Goal: Task Accomplishment & Management: Use online tool/utility

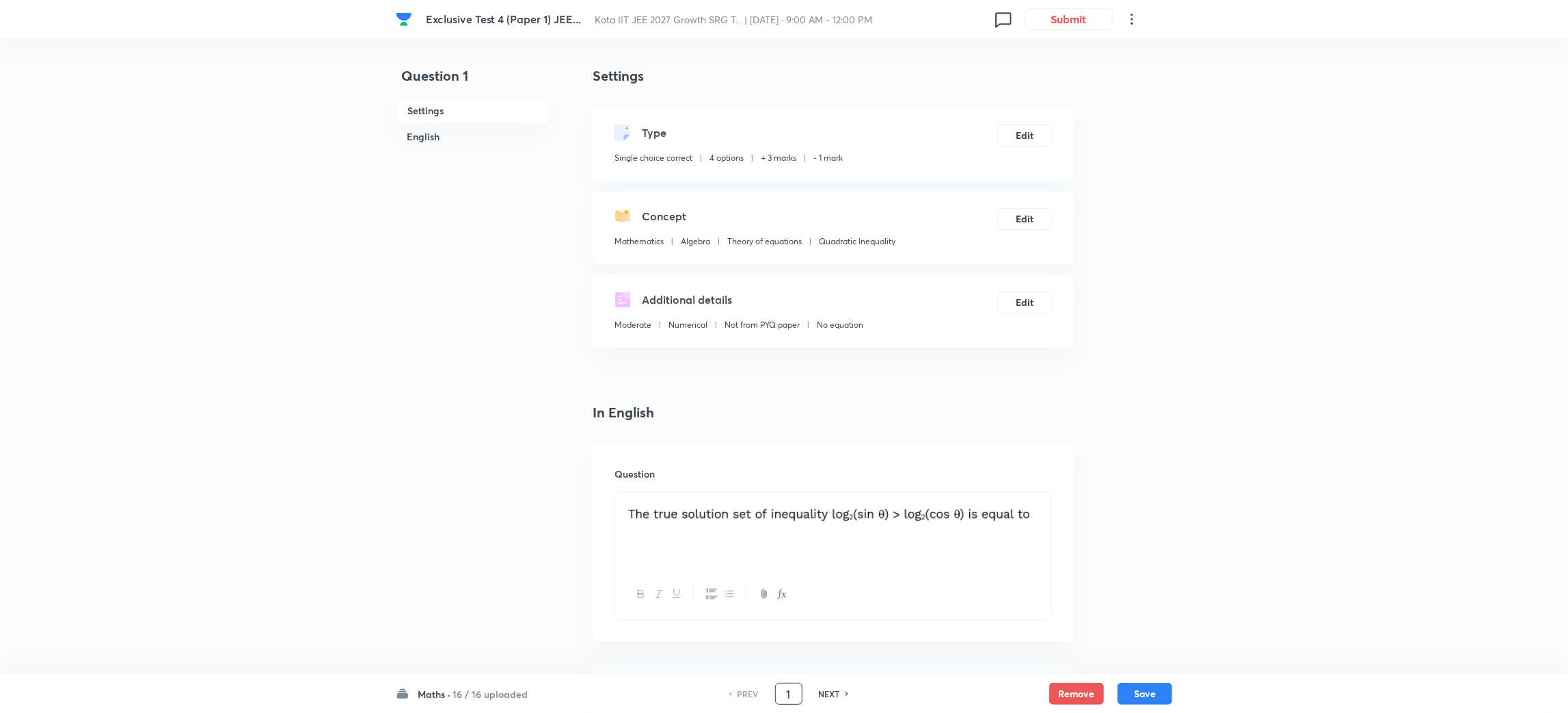
drag, startPoint x: 792, startPoint y: 695, endPoint x: 708, endPoint y: 730, distance: 91.0
type input "9"
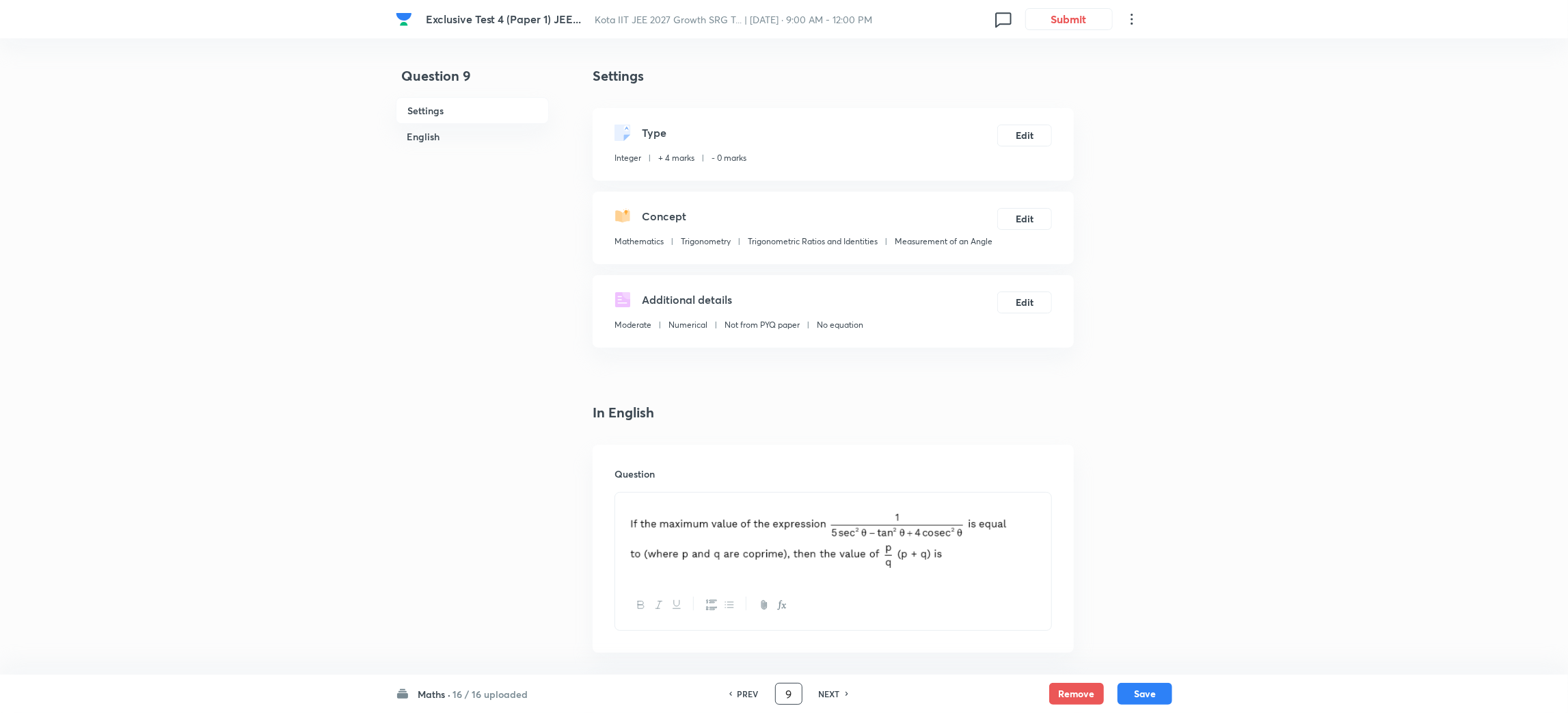
type input "18"
click at [1029, 134] on button "Edit" at bounding box center [1025, 134] width 55 height 22
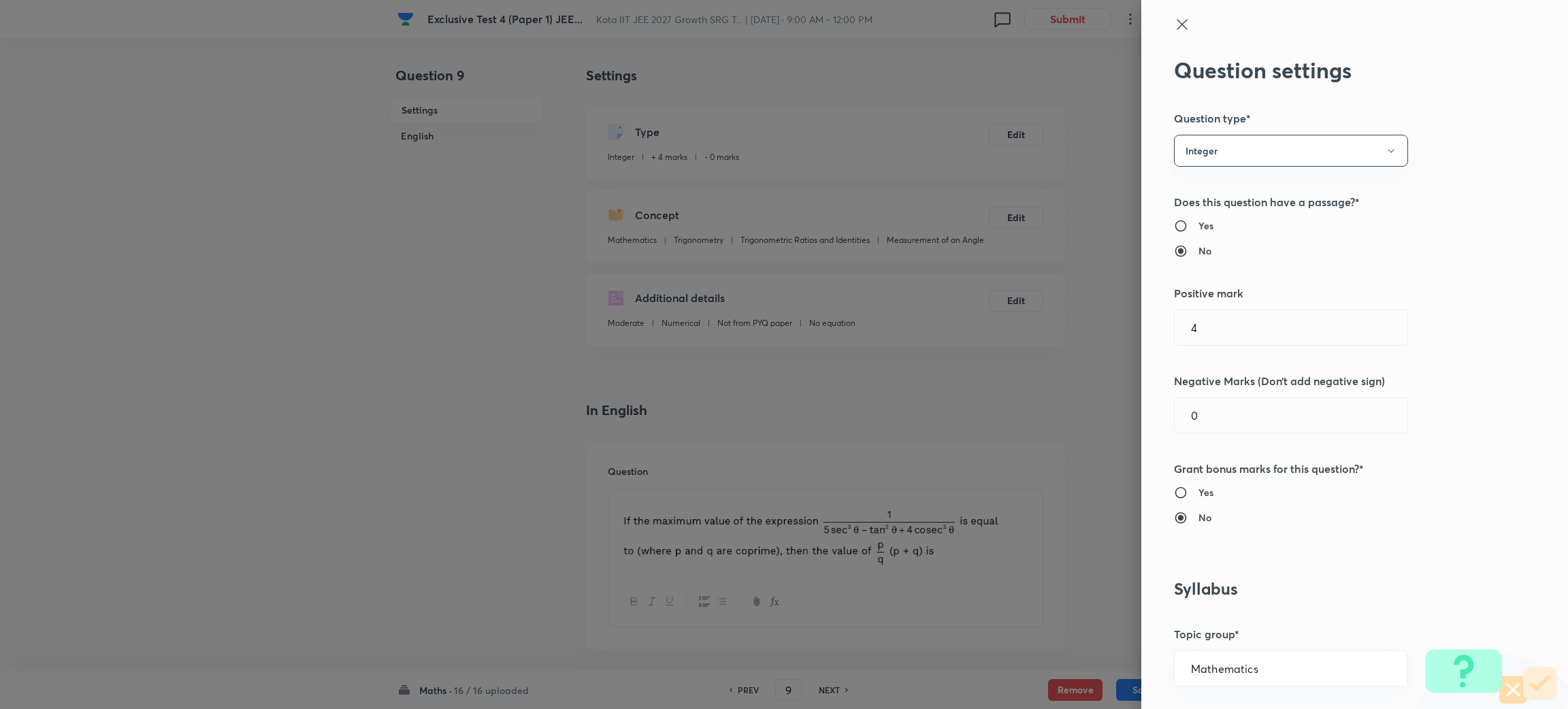
click at [1174, 493] on input "Yes" at bounding box center [1186, 493] width 25 height 14
radio input "true"
radio input "false"
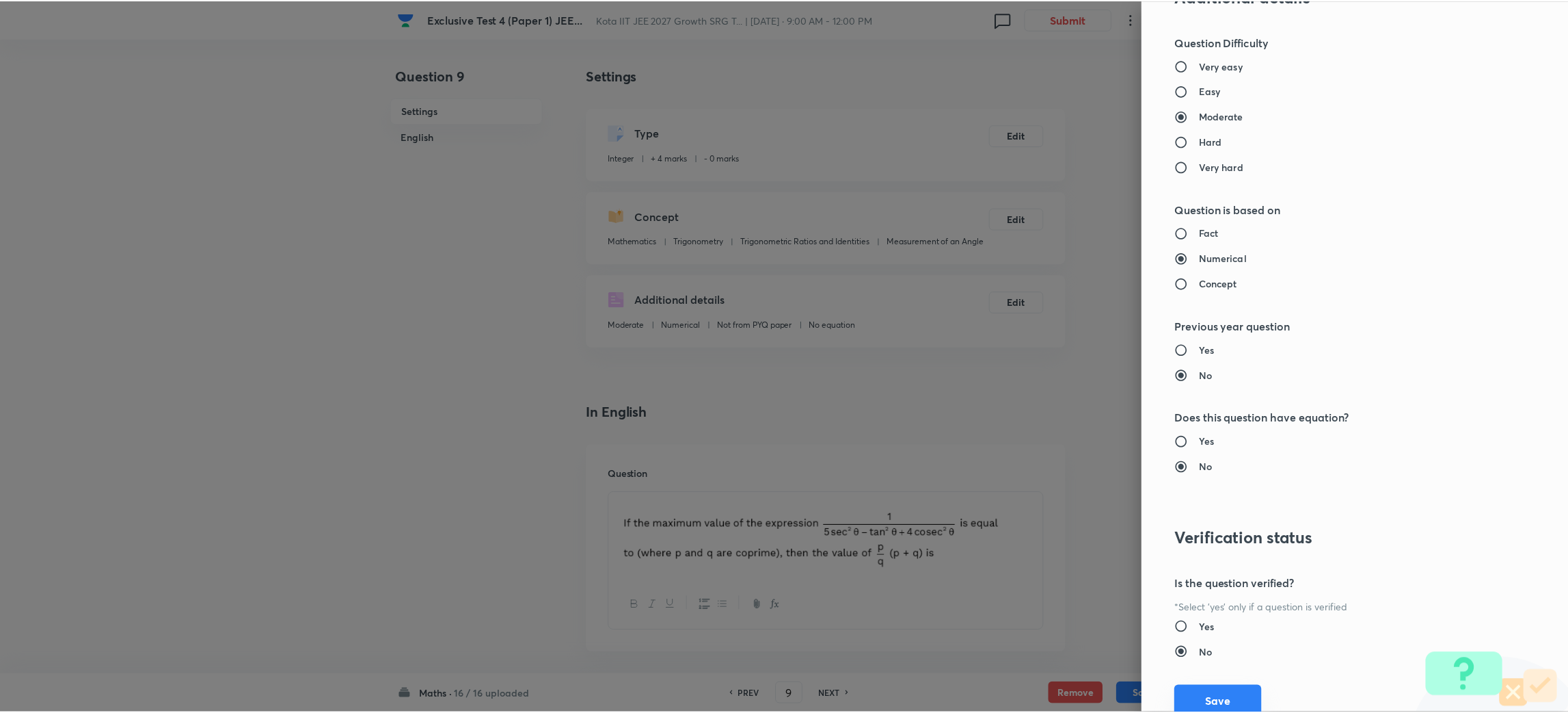
scroll to position [1163, 0]
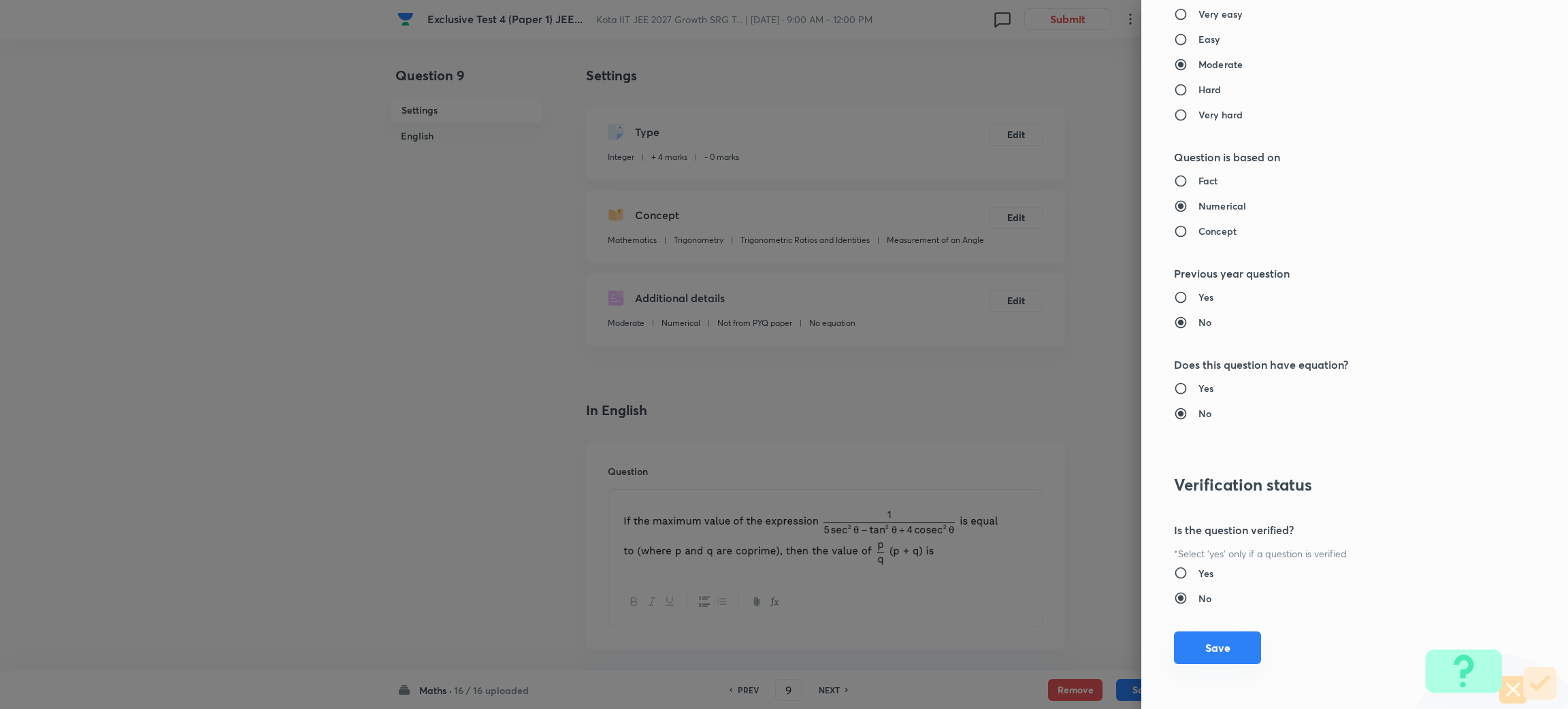
click at [1209, 648] on button "Save" at bounding box center [1217, 648] width 87 height 32
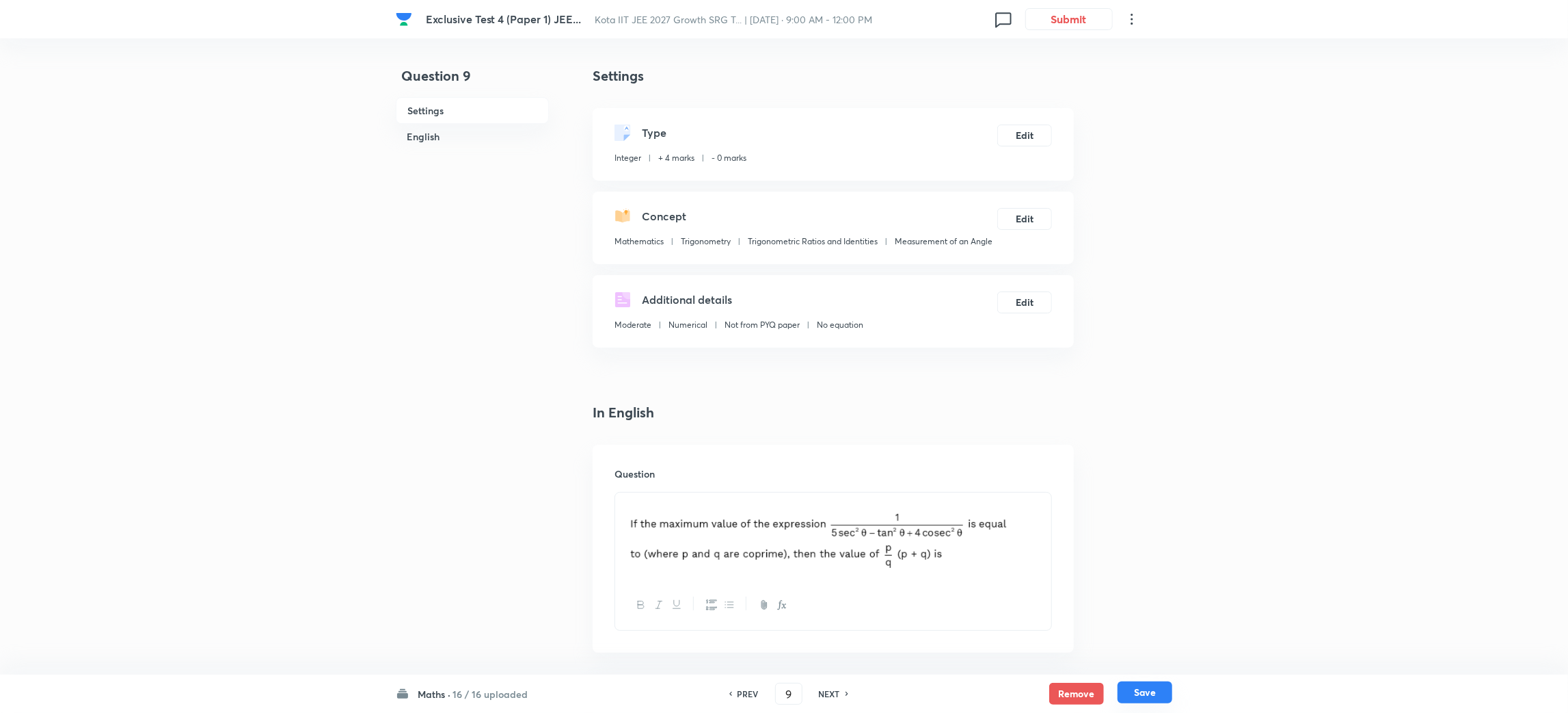
click at [1144, 689] on button "Save" at bounding box center [1145, 692] width 55 height 22
type input "10"
type input "3"
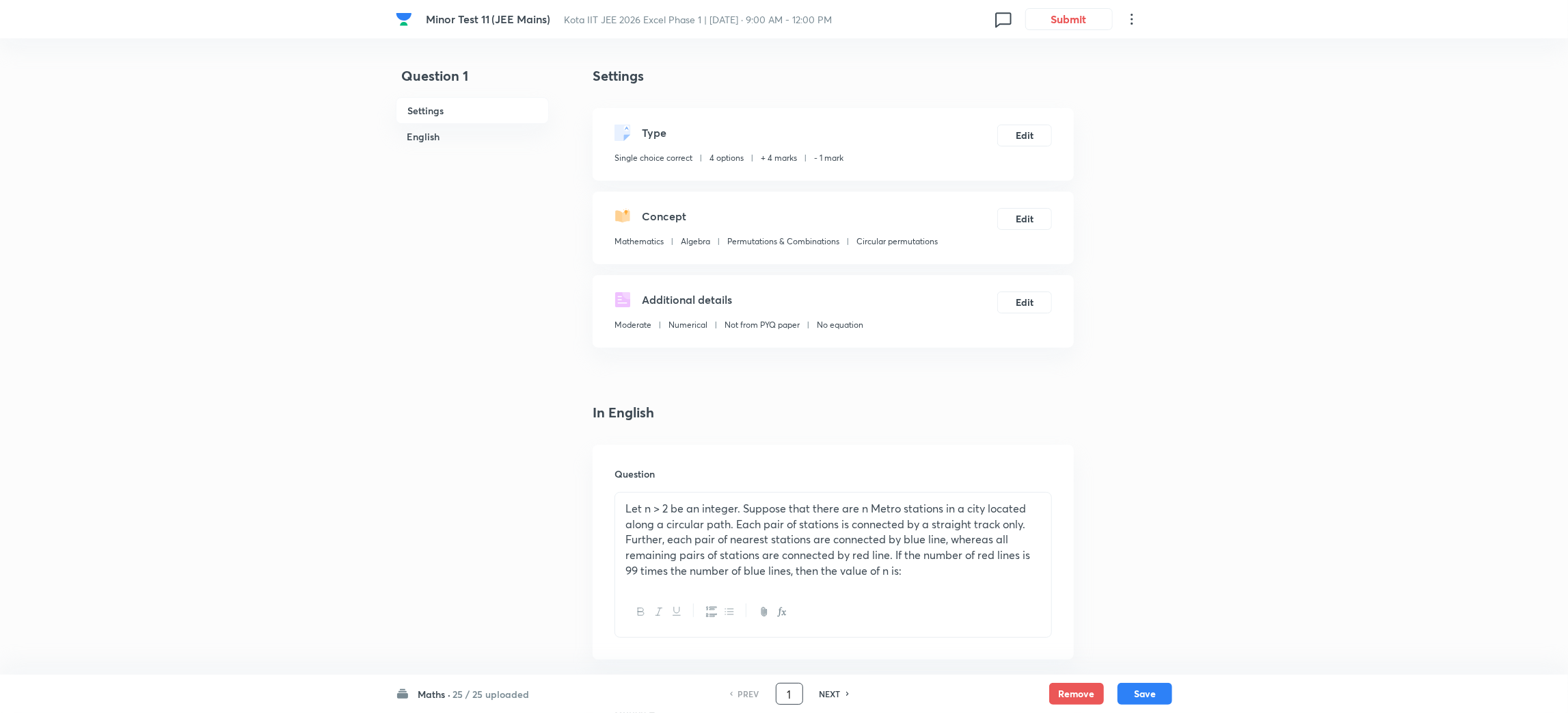
drag, startPoint x: 791, startPoint y: 692, endPoint x: 725, endPoint y: 721, distance: 72.1
type input "25"
type input "1"
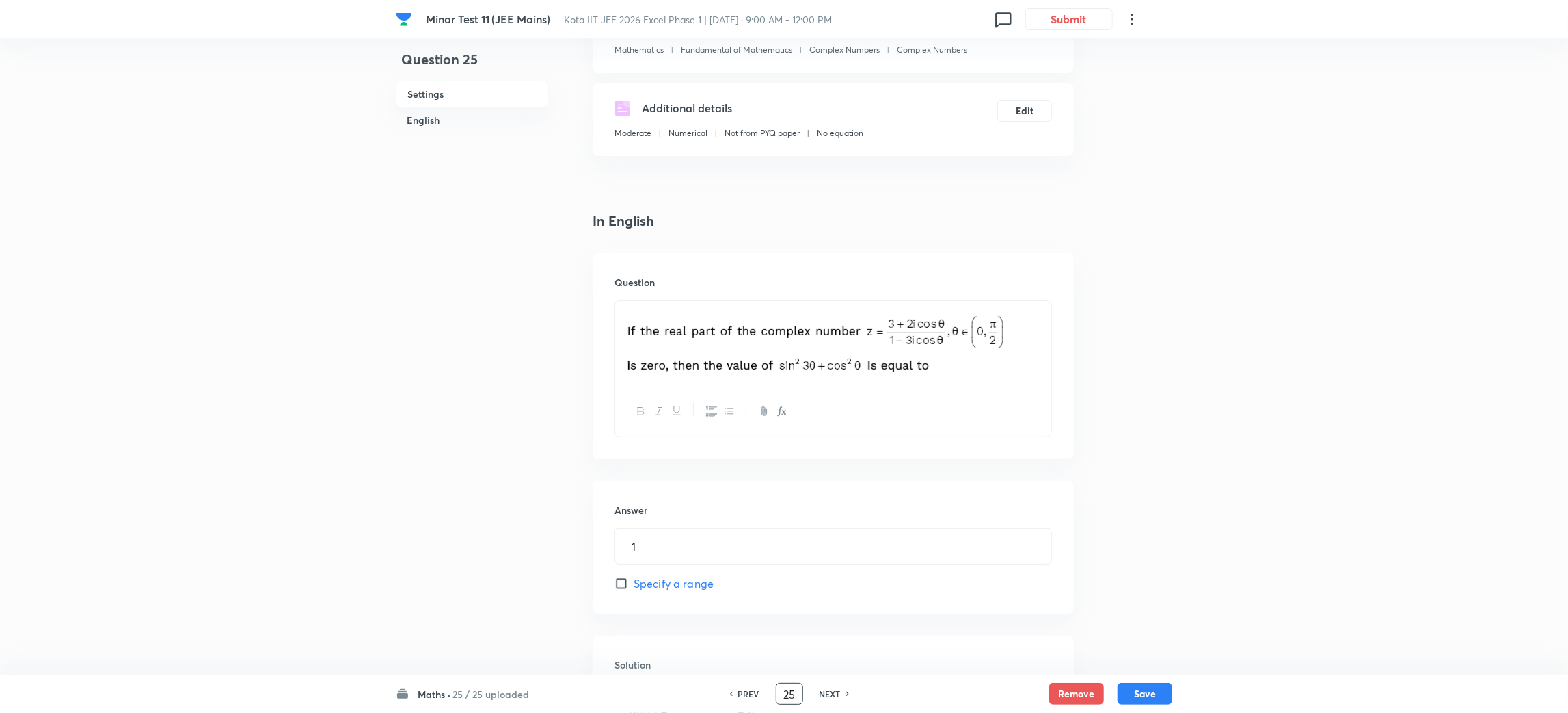
scroll to position [193, 0]
drag, startPoint x: 666, startPoint y: 442, endPoint x: 649, endPoint y: 542, distance: 101.4
click at [649, 542] on div "In English Question Answer 1 ​ Specify a range Solution" at bounding box center [833, 543] width 482 height 666
click at [649, 542] on input "1" at bounding box center [833, 544] width 436 height 35
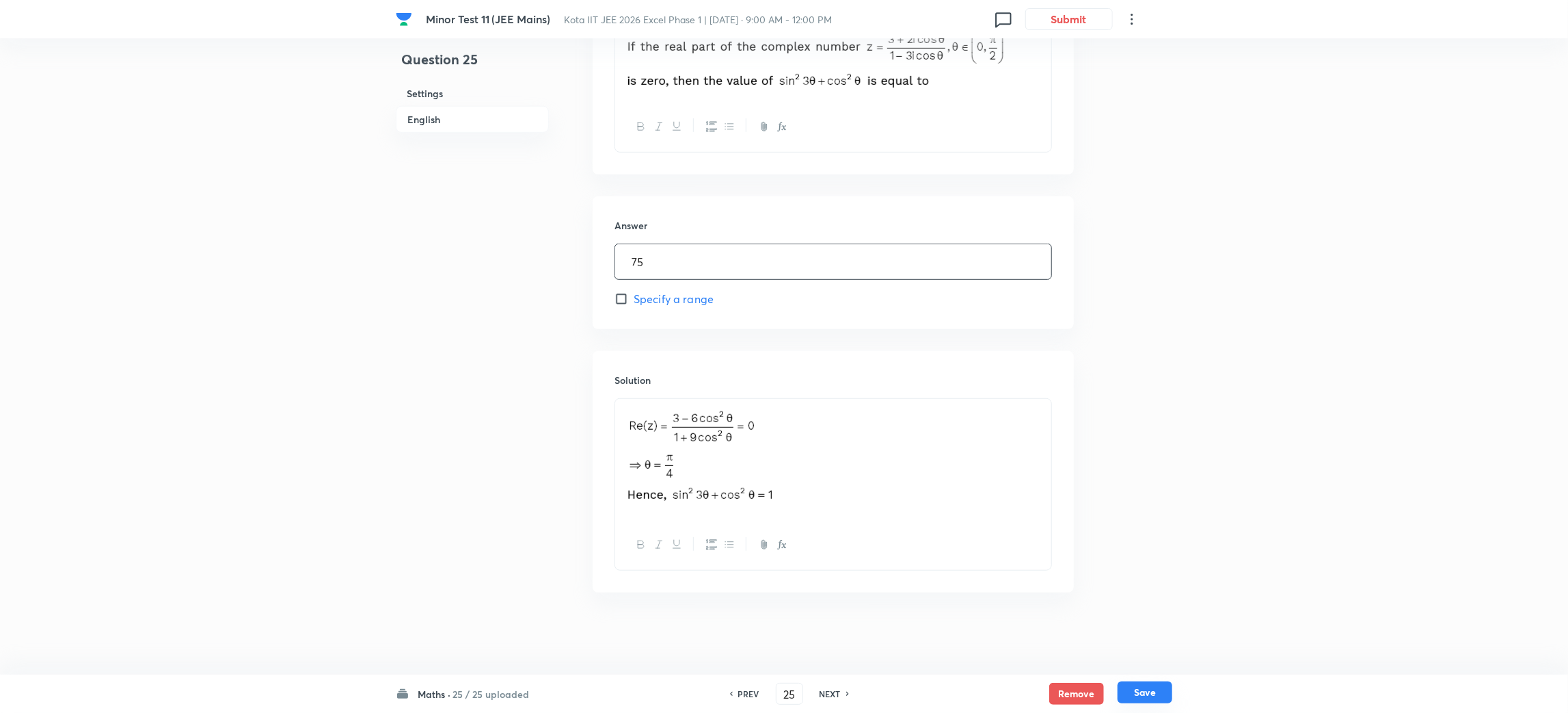
type input "75"
click at [1133, 692] on button "Save" at bounding box center [1145, 692] width 55 height 22
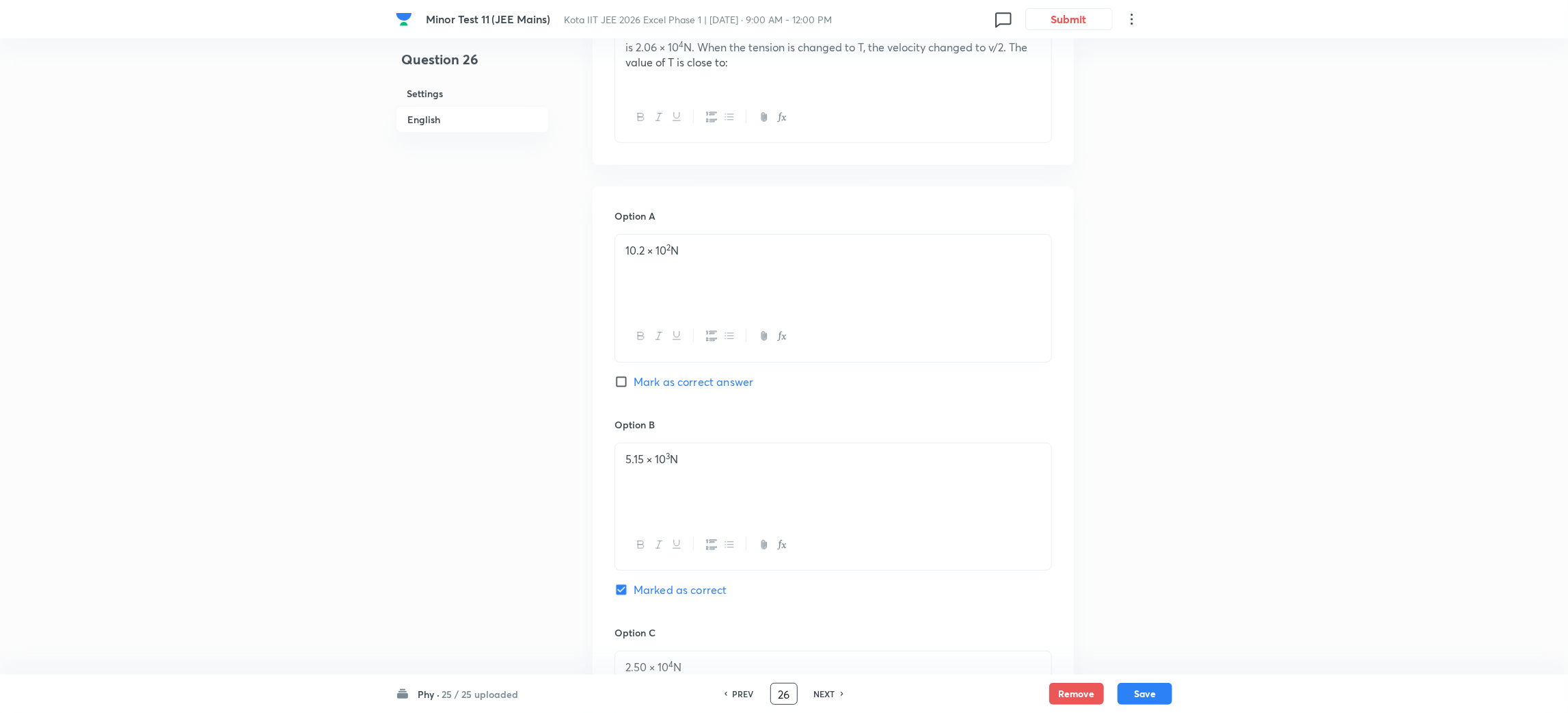
drag, startPoint x: 791, startPoint y: 692, endPoint x: 553, endPoint y: 714, distance: 239.0
click at [553, 712] on html "Minor Test 11 (JEE Mains) Kota IIT JEE 2026 Excel Phase 1 | Sep 29, 2025 · 9:00…" at bounding box center [784, 465] width 1568 height 1884
type input "71"
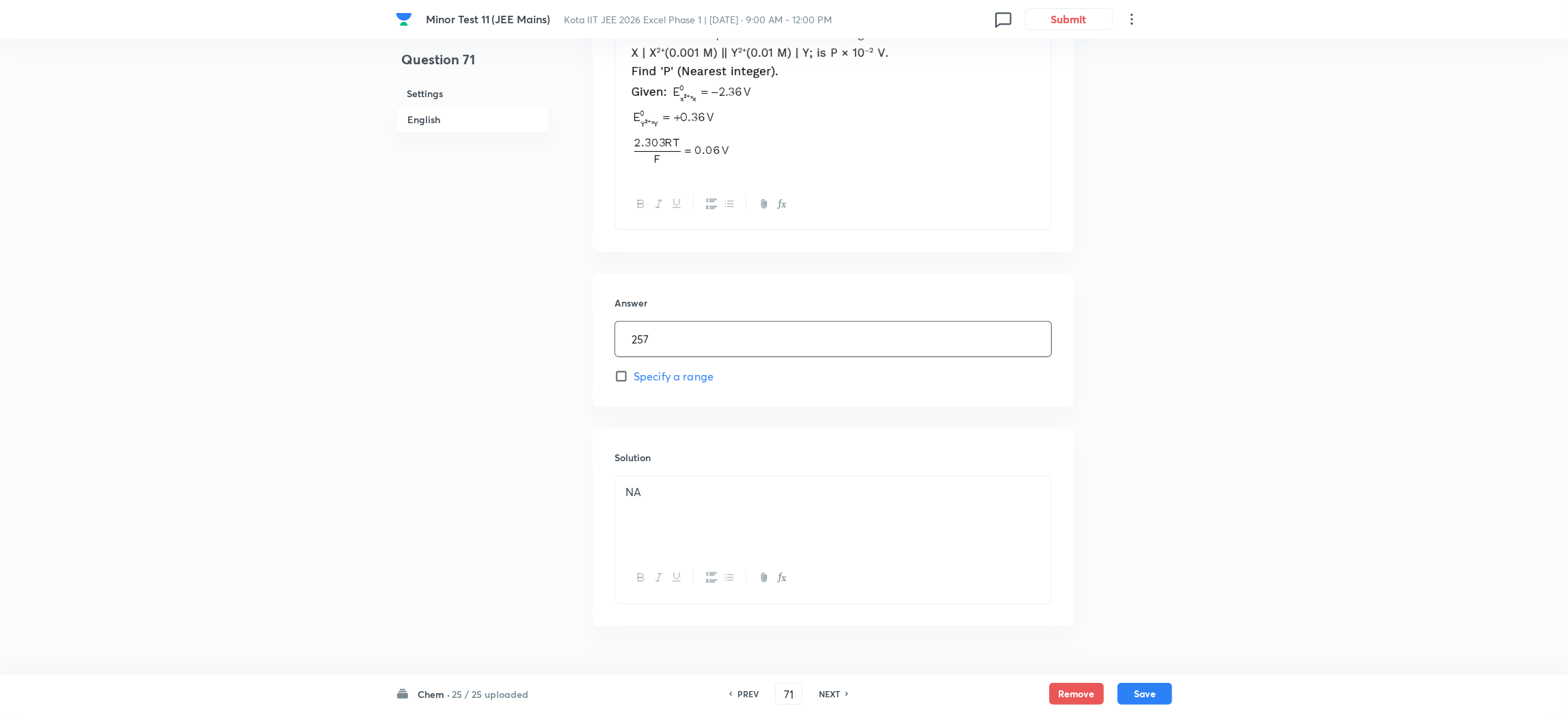
click at [672, 344] on input "257" at bounding box center [833, 339] width 436 height 35
type input "2"
type input "275"
click at [1145, 696] on button "Save" at bounding box center [1145, 692] width 55 height 22
type input "72"
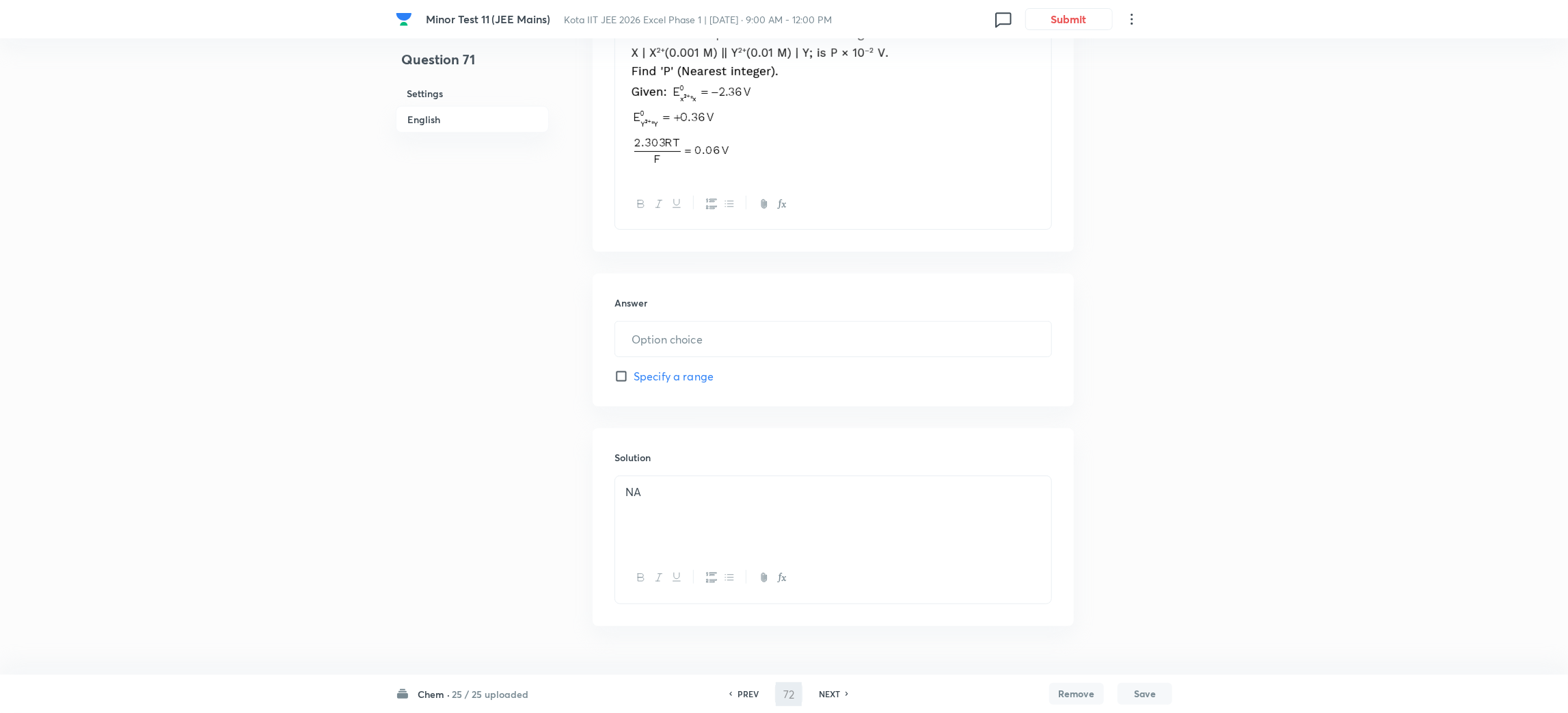
type input "6"
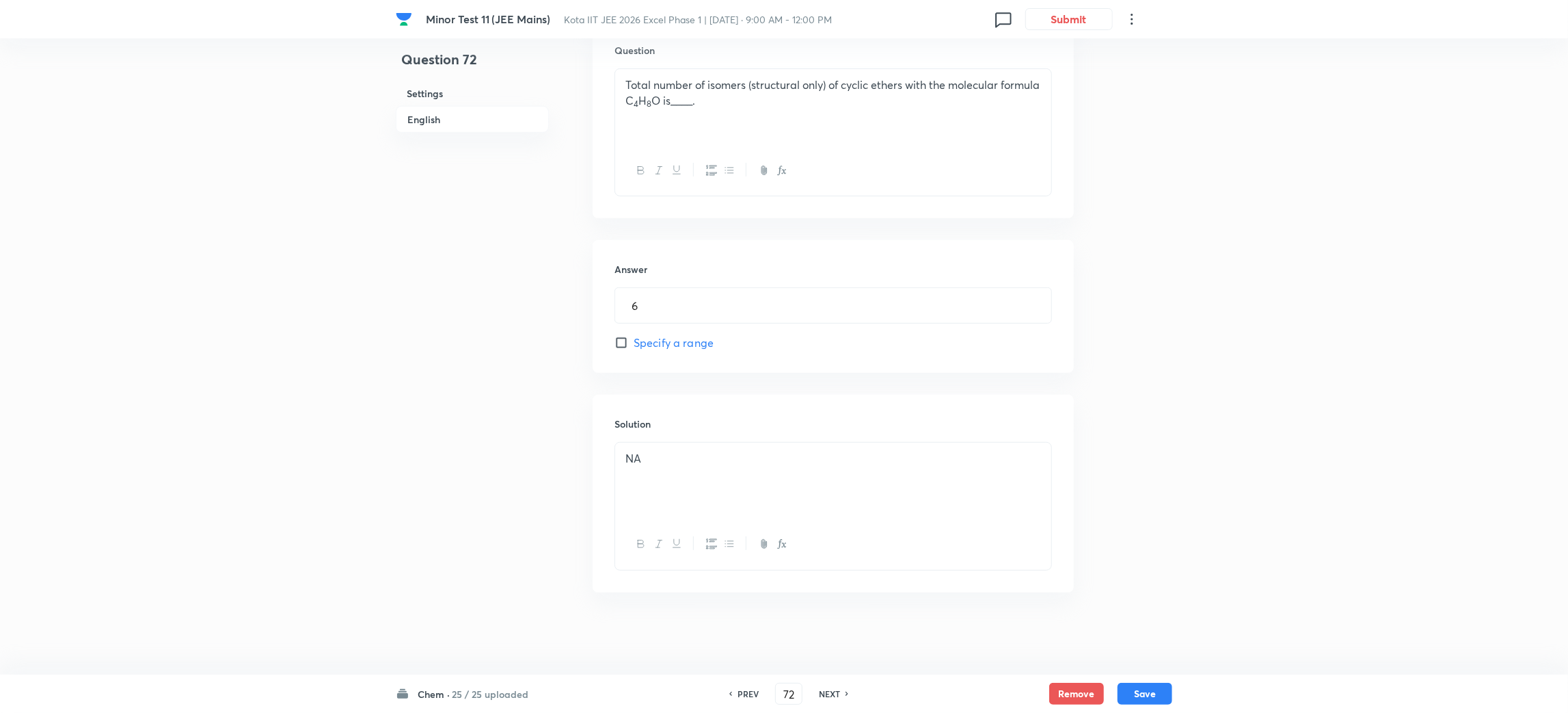
scroll to position [441, 0]
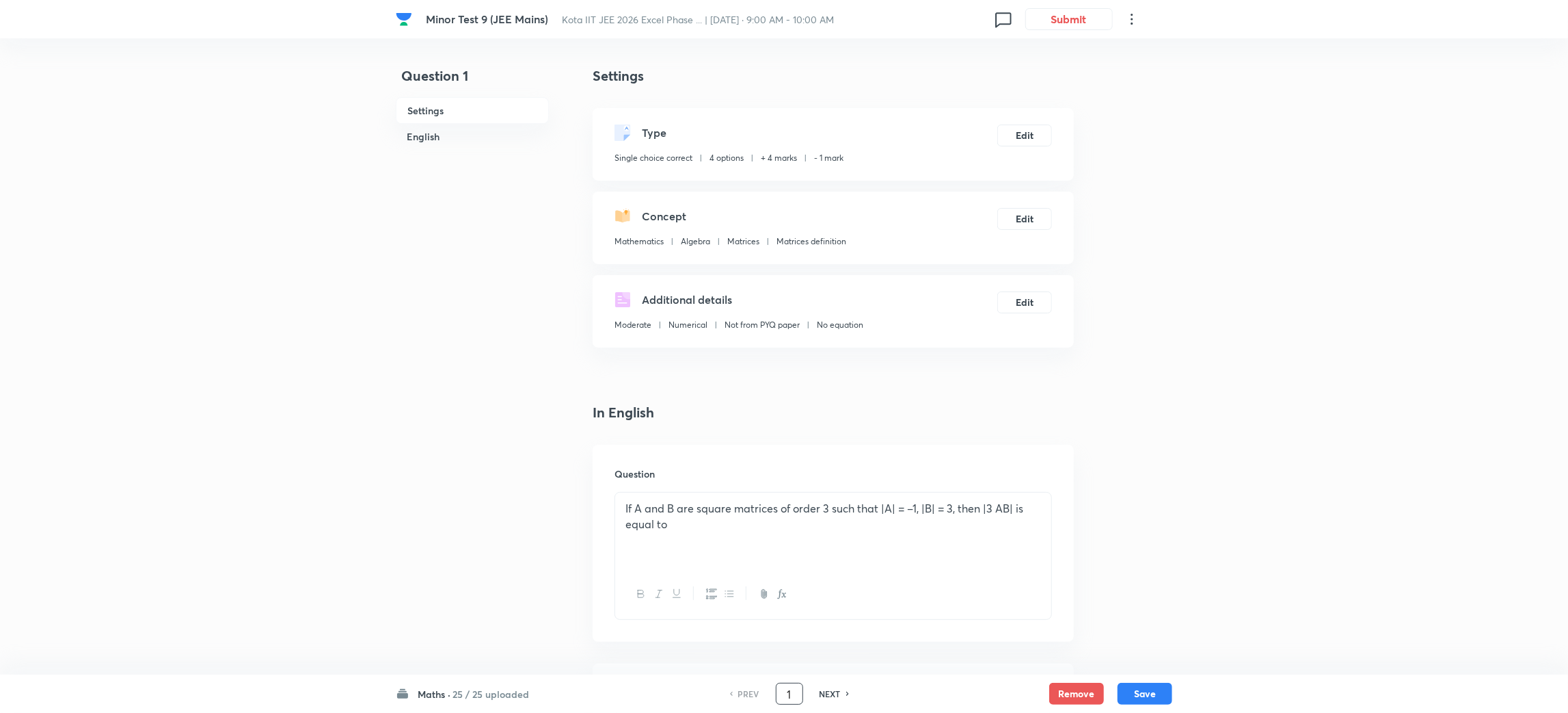
drag, startPoint x: 791, startPoint y: 692, endPoint x: 703, endPoint y: 722, distance: 93.0
type input "3"
checkbox input "true"
checkbox input "false"
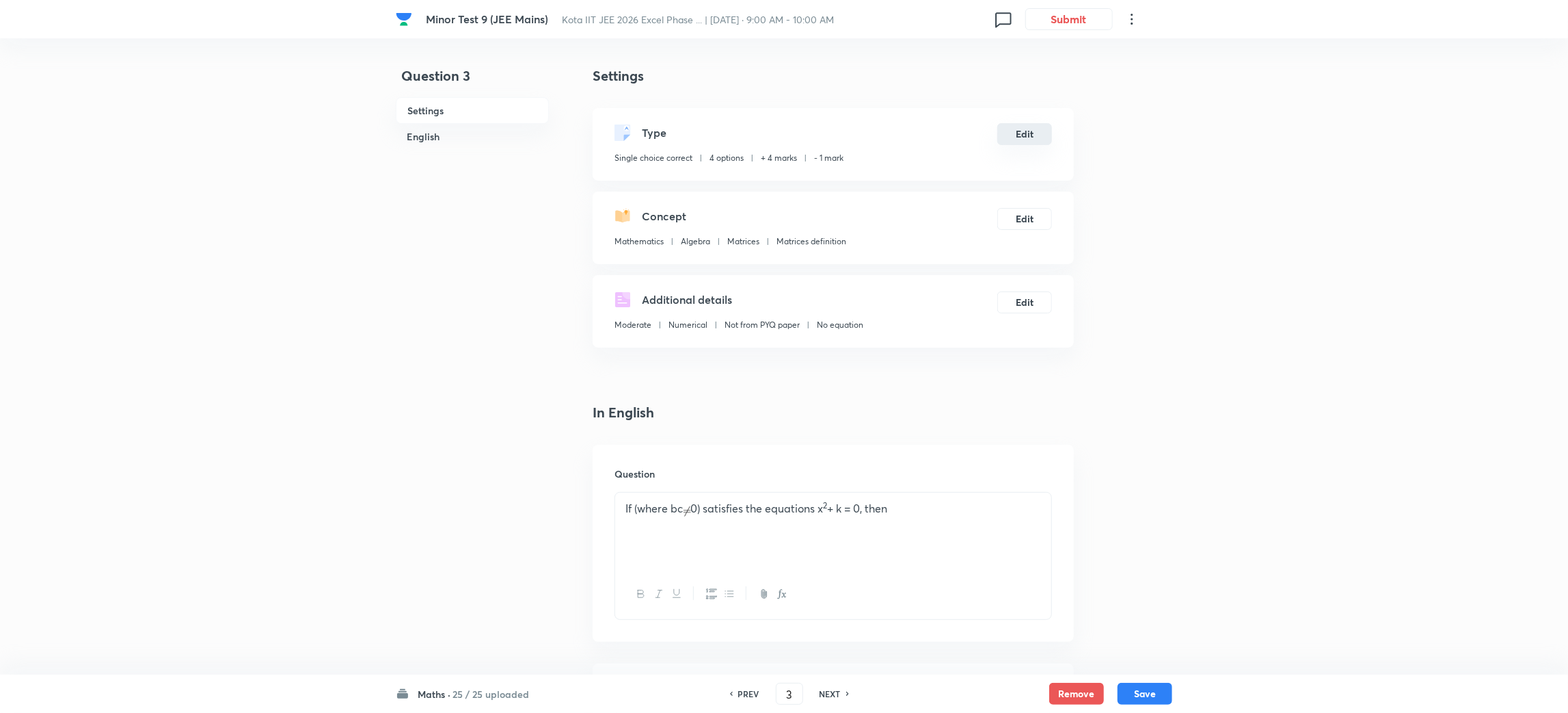
click at [1034, 138] on button "Edit" at bounding box center [1025, 134] width 55 height 22
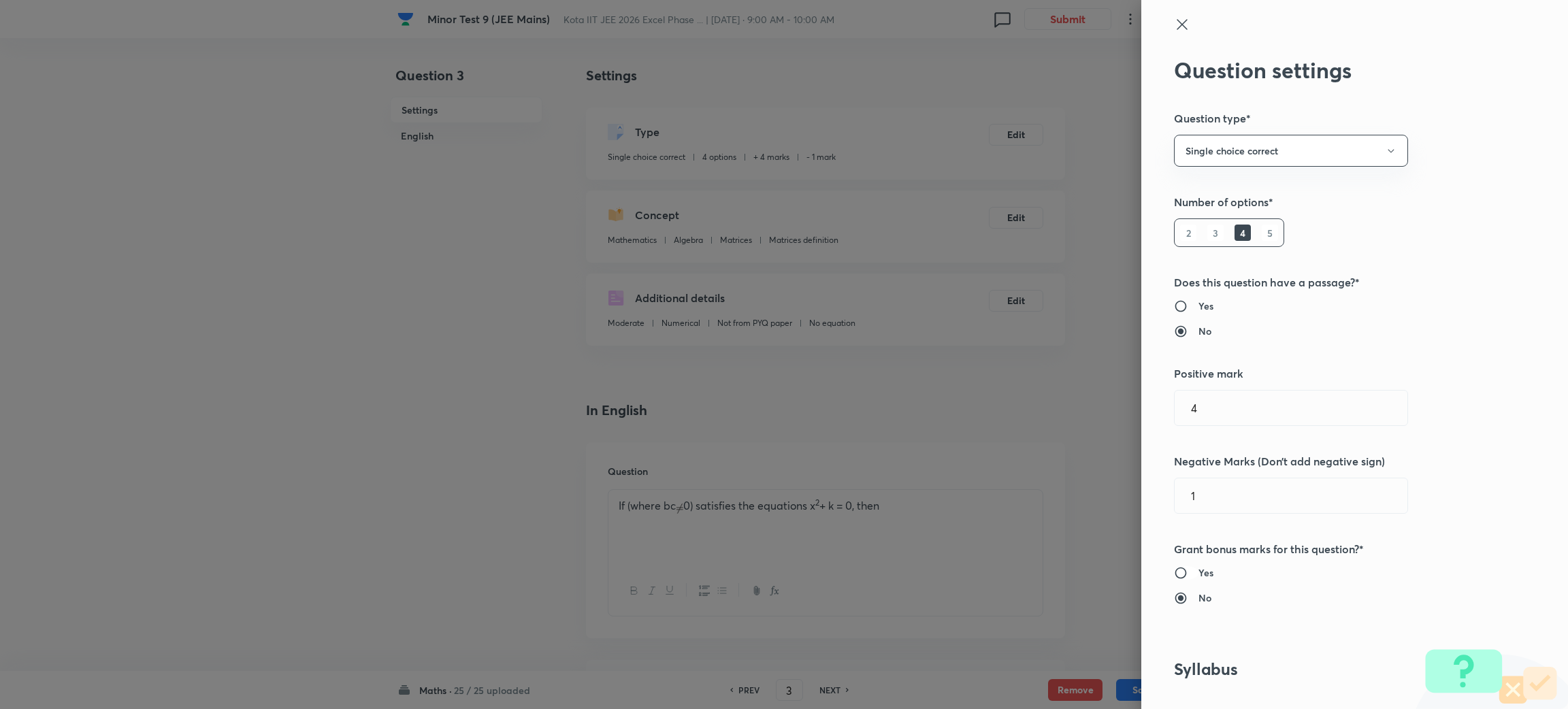
click at [1174, 575] on input "Yes" at bounding box center [1186, 573] width 25 height 14
radio input "true"
radio input "false"
click at [1357, 521] on div "Question settings Question type* Single choice correct Number of options* 2 3 4…" at bounding box center [1354, 354] width 427 height 709
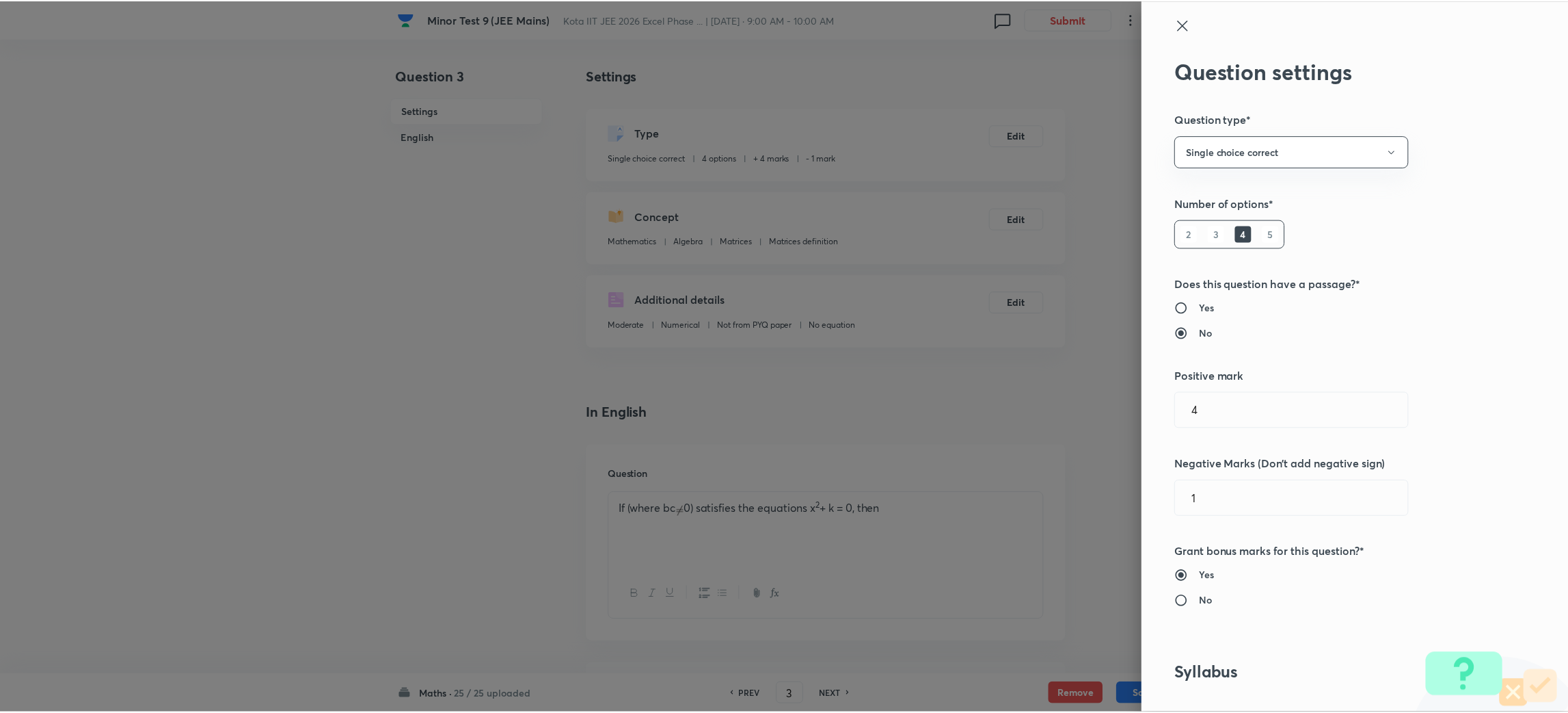
scroll to position [1245, 0]
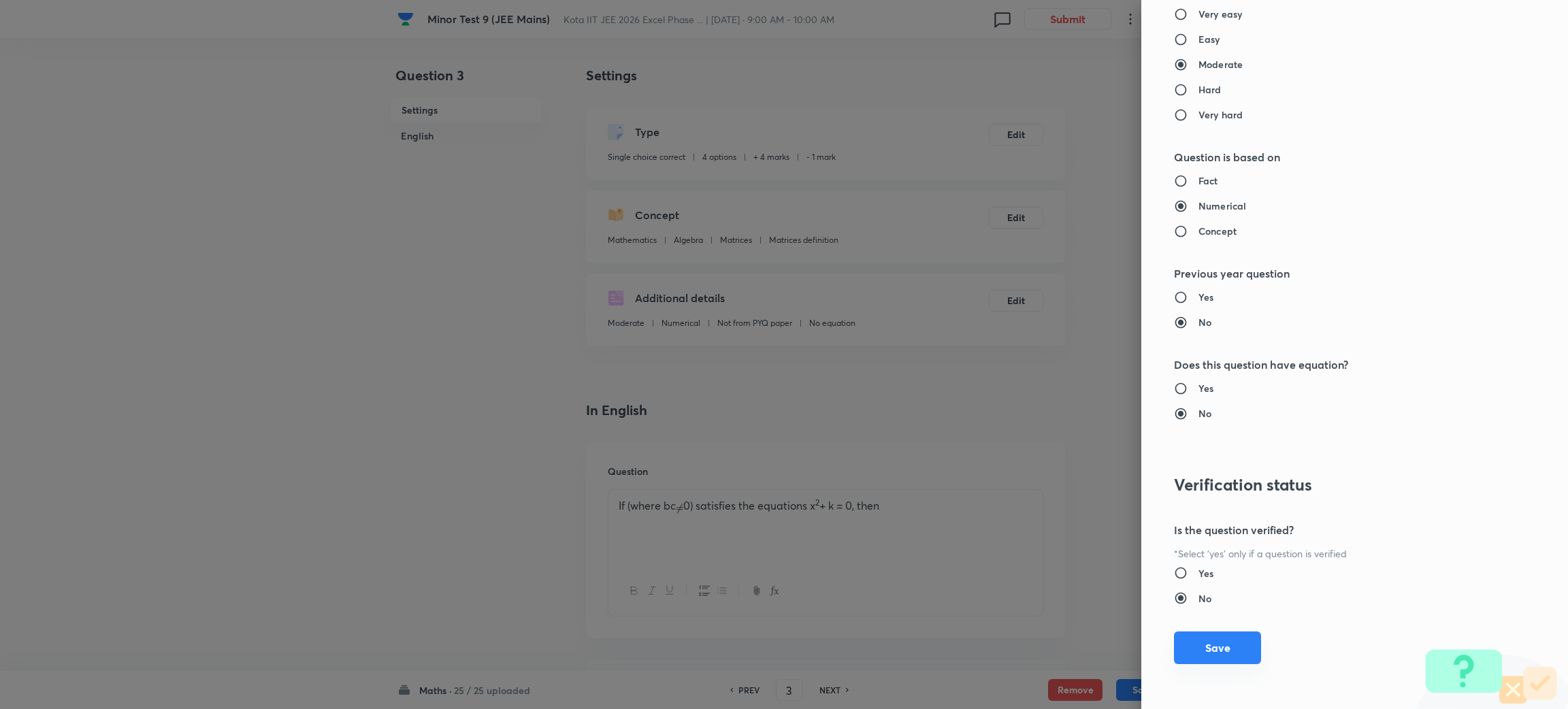
click at [1184, 647] on button "Save" at bounding box center [1217, 648] width 87 height 32
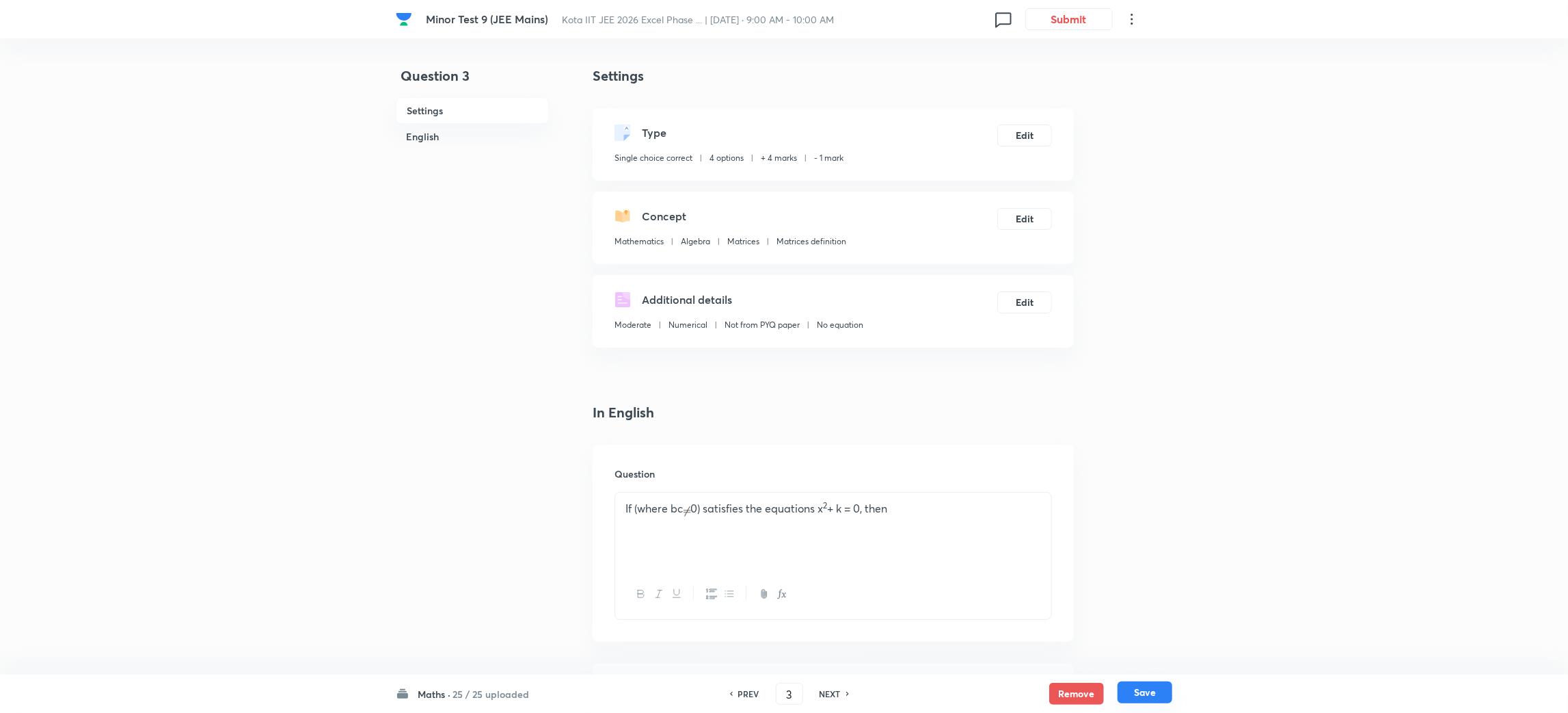
click at [1151, 692] on button "Save" at bounding box center [1145, 692] width 55 height 22
type input "4"
checkbox input "false"
checkbox input "true"
